Goal: Information Seeking & Learning: Learn about a topic

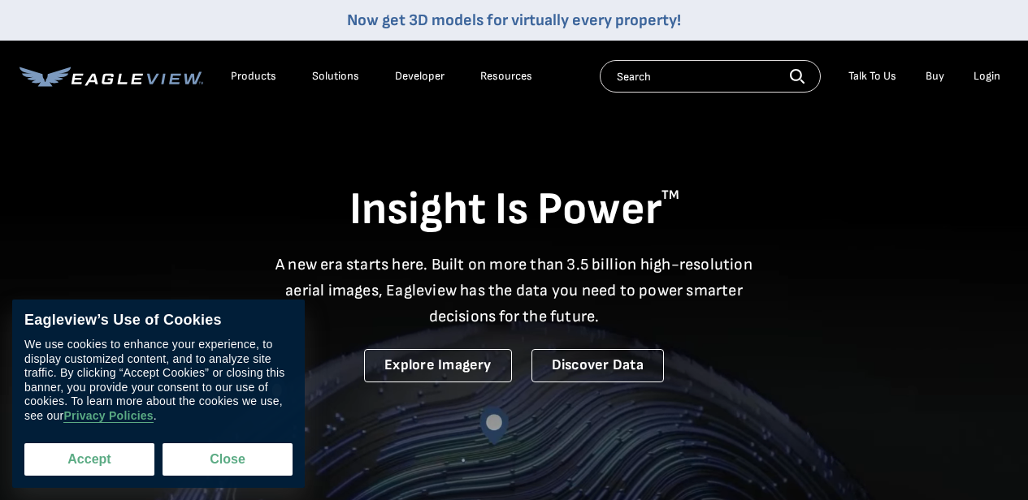
click at [90, 462] on button "Accept" at bounding box center [89, 460] width 130 height 32
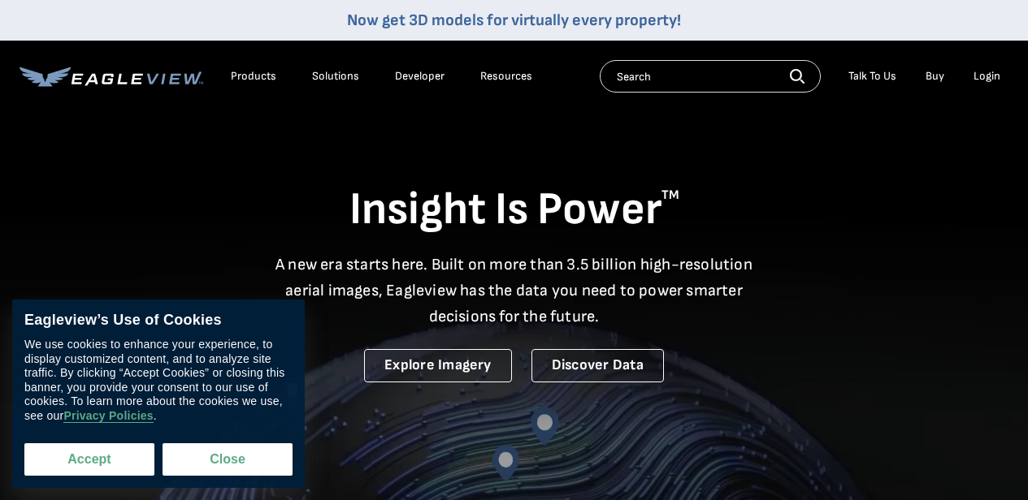
checkbox input "true"
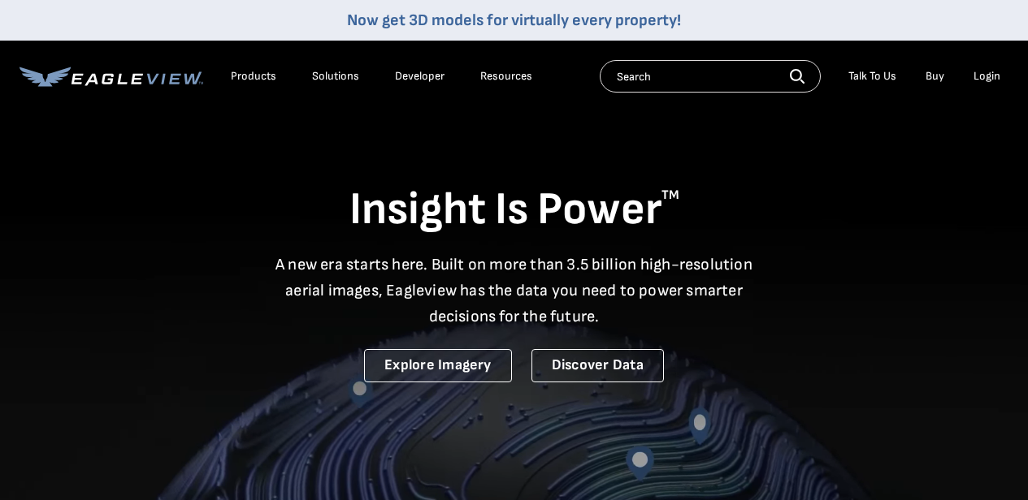
click at [266, 76] on div "Products" at bounding box center [253, 76] width 45 height 15
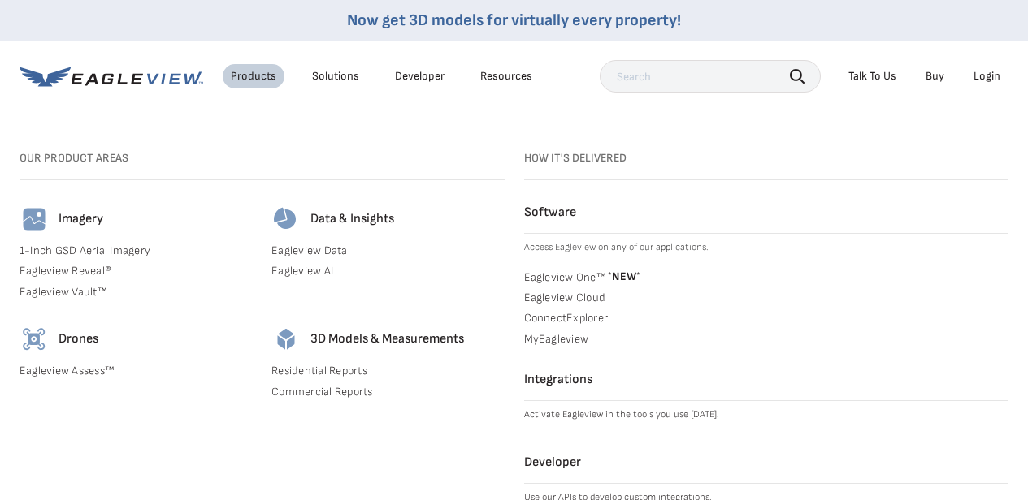
click at [330, 78] on div "Solutions" at bounding box center [335, 76] width 47 height 15
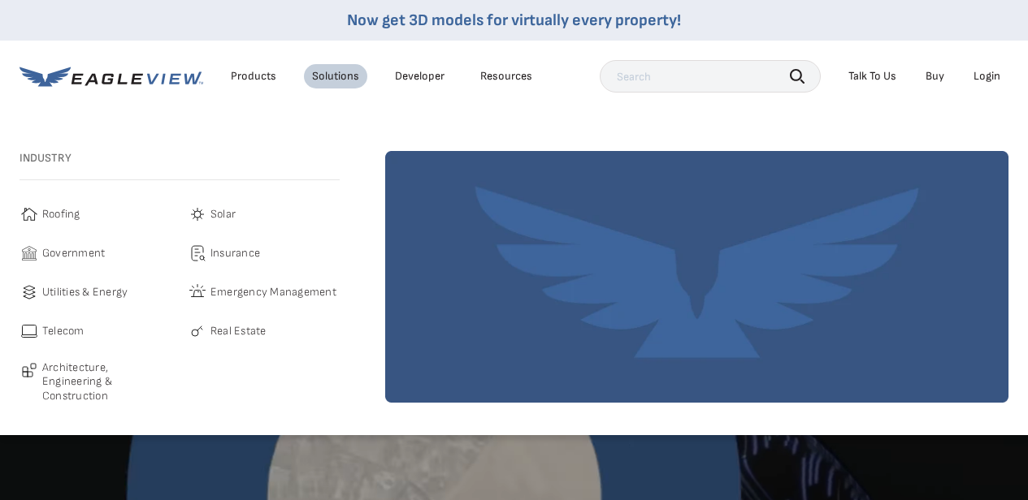
click at [236, 212] on span "Solar" at bounding box center [222, 214] width 25 height 19
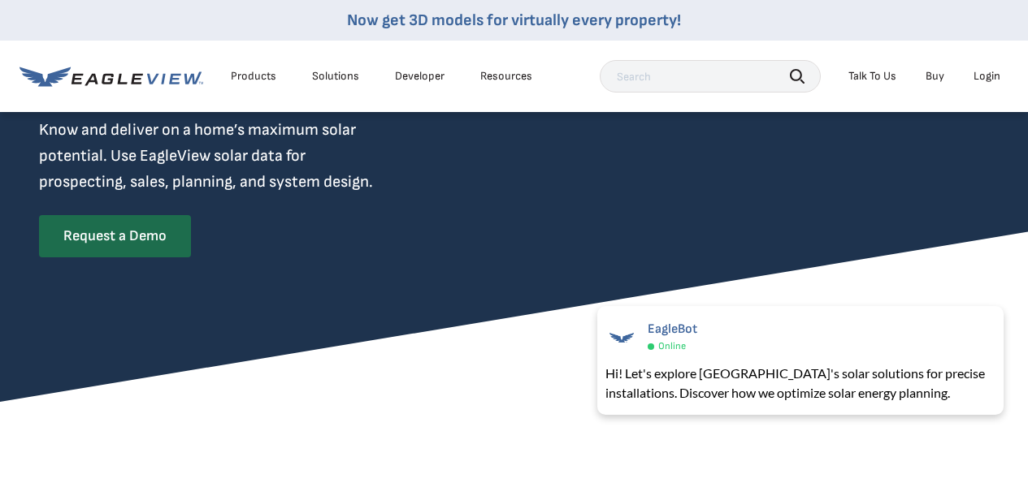
scroll to position [166, 0]
